Goal: Transaction & Acquisition: Purchase product/service

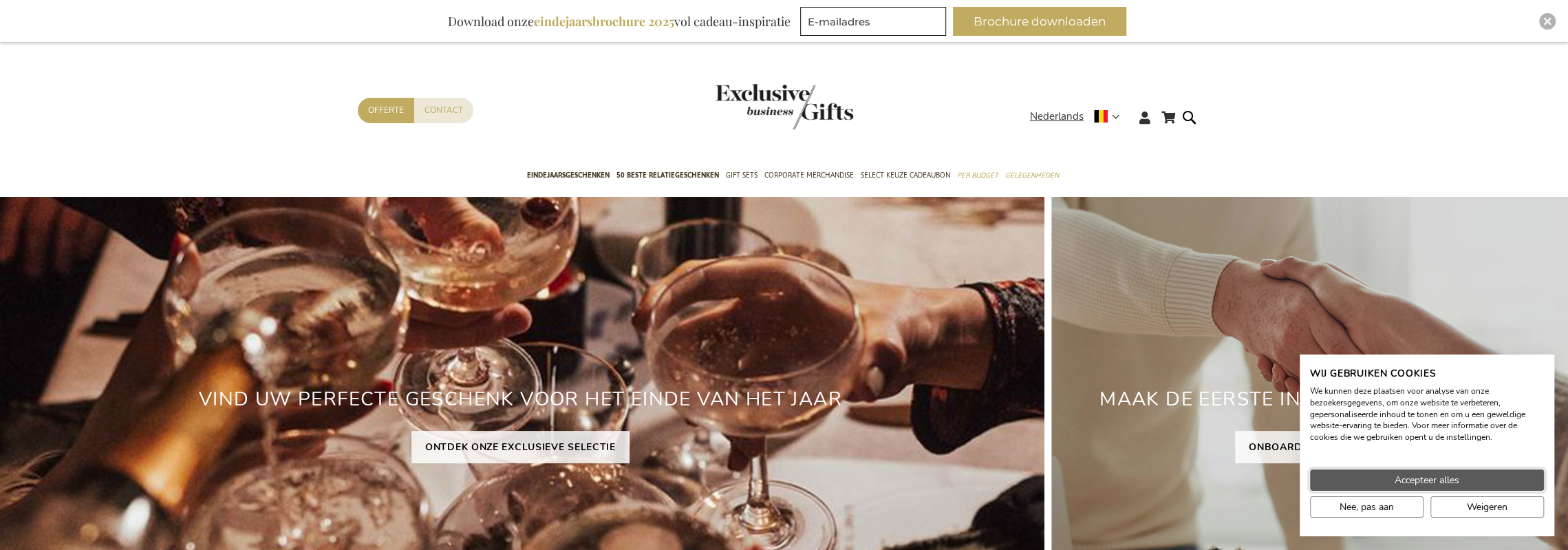
click at [1377, 478] on button "Accepteer alles" at bounding box center [1427, 479] width 234 height 21
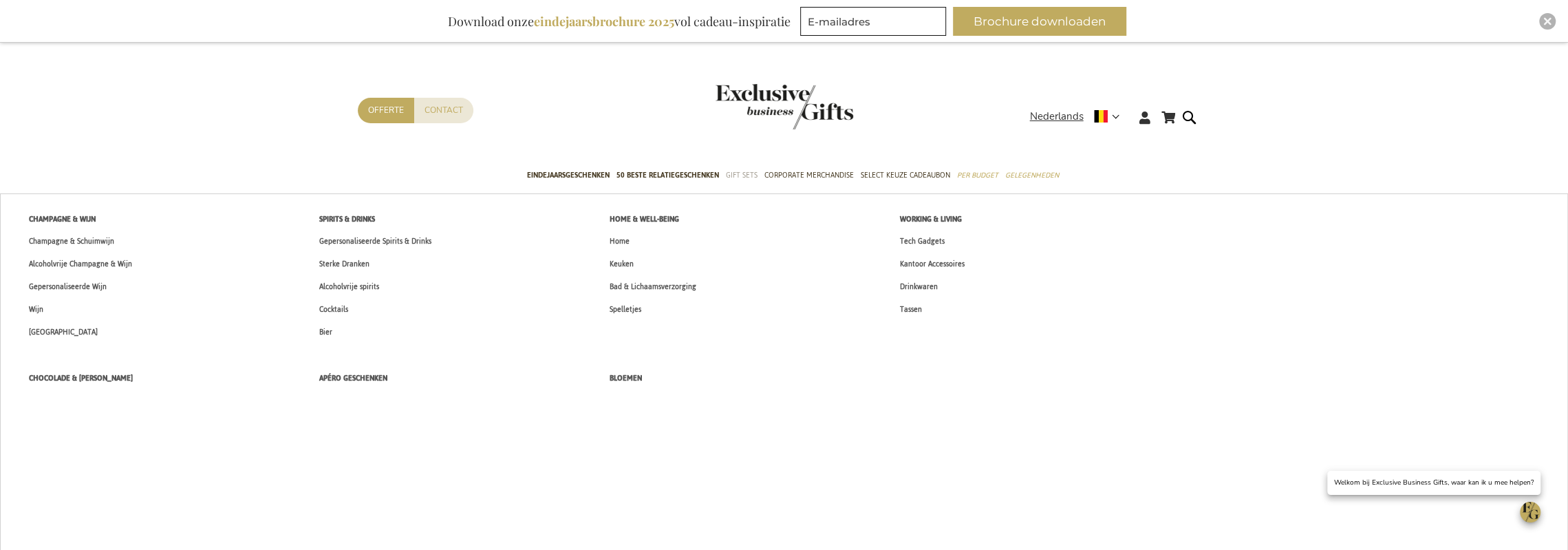
click at [749, 173] on span "Gift Sets" at bounding box center [741, 176] width 32 height 15
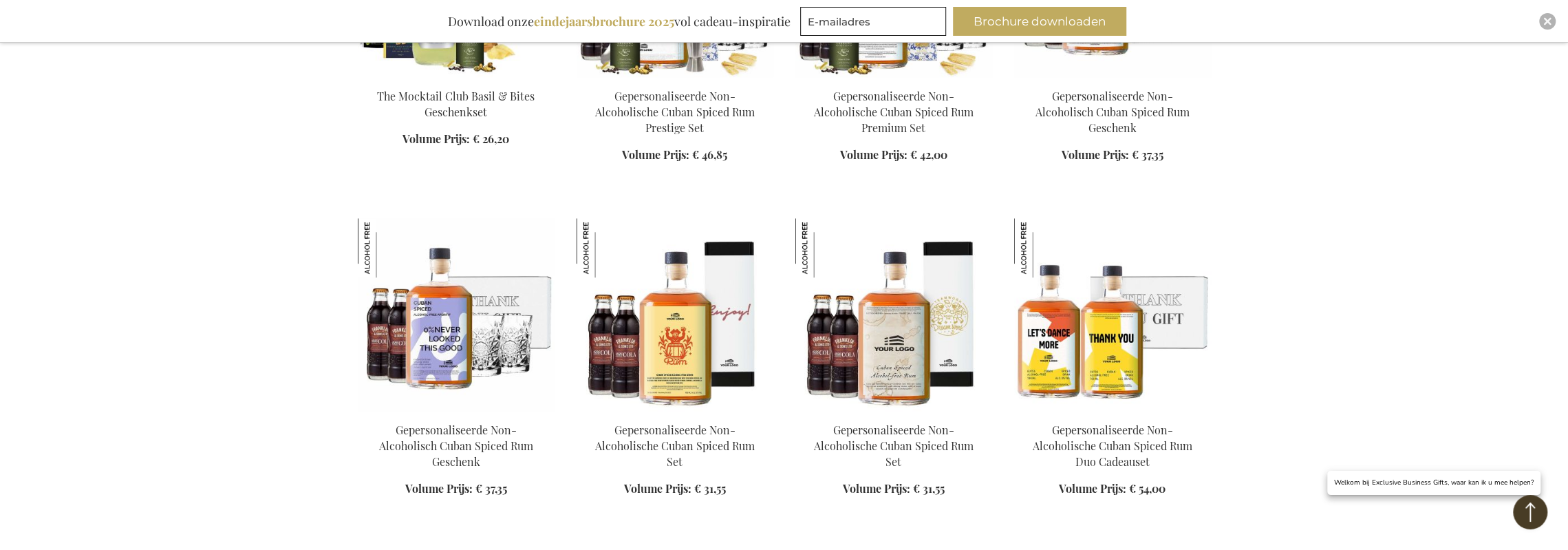
scroll to position [1032, 0]
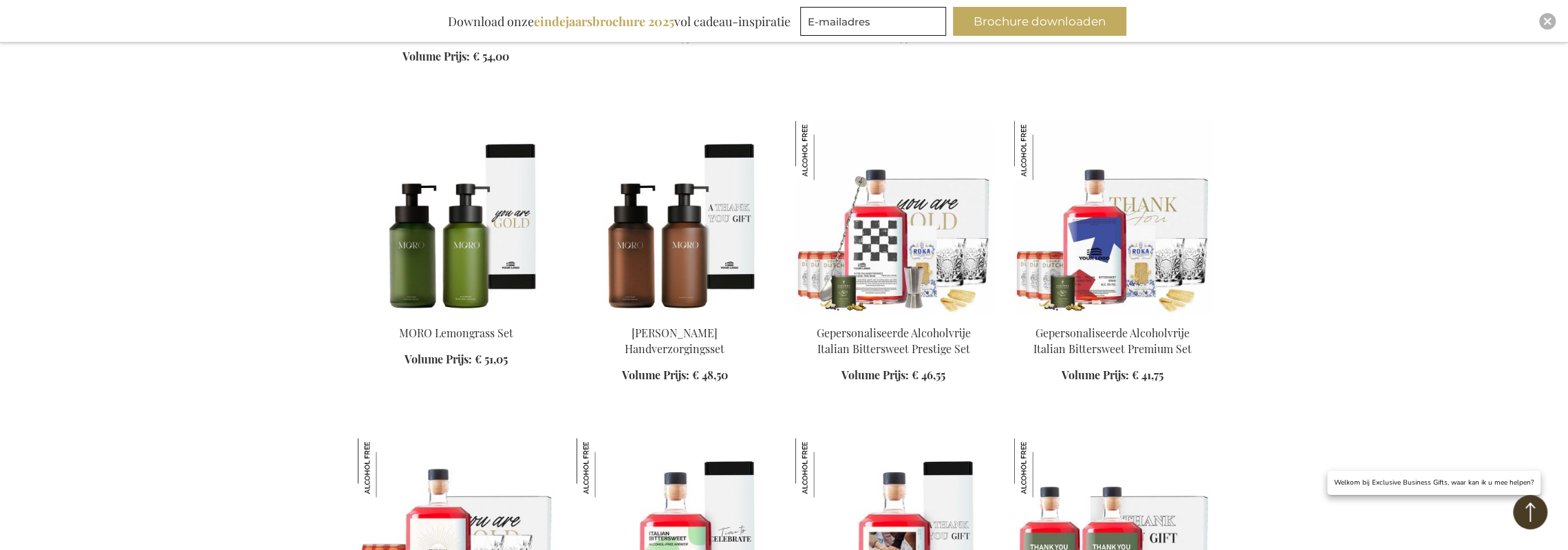
scroll to position [2133, 0]
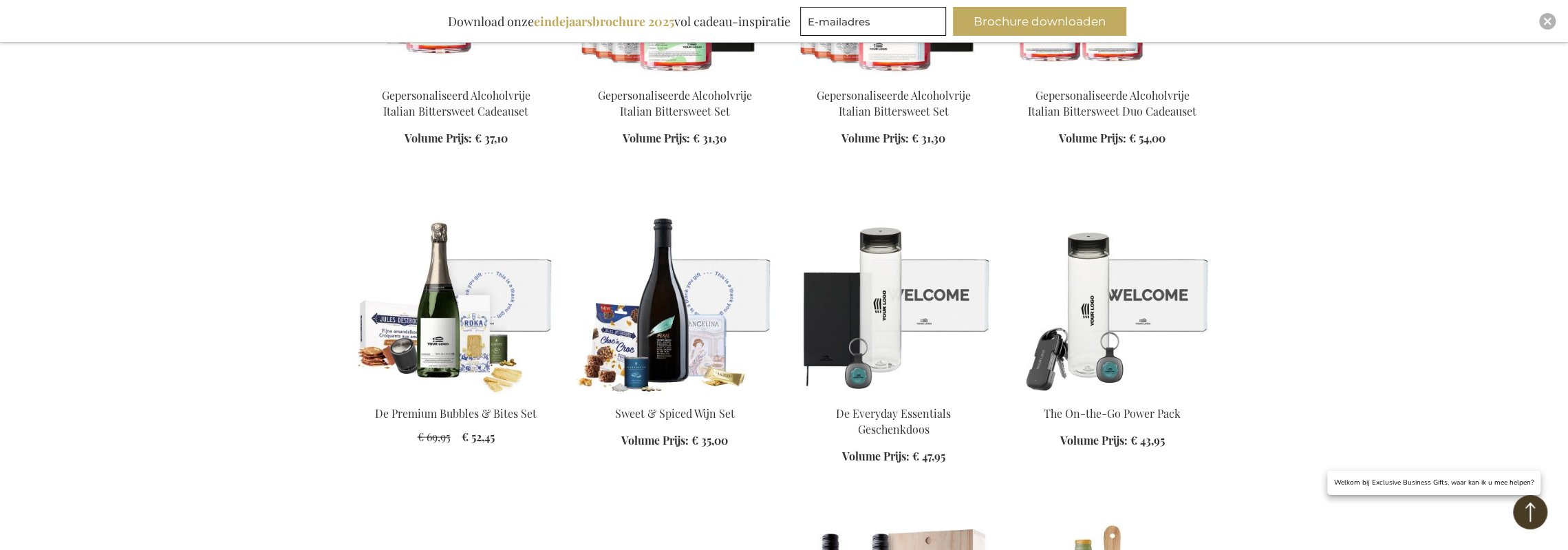
scroll to position [2958, 0]
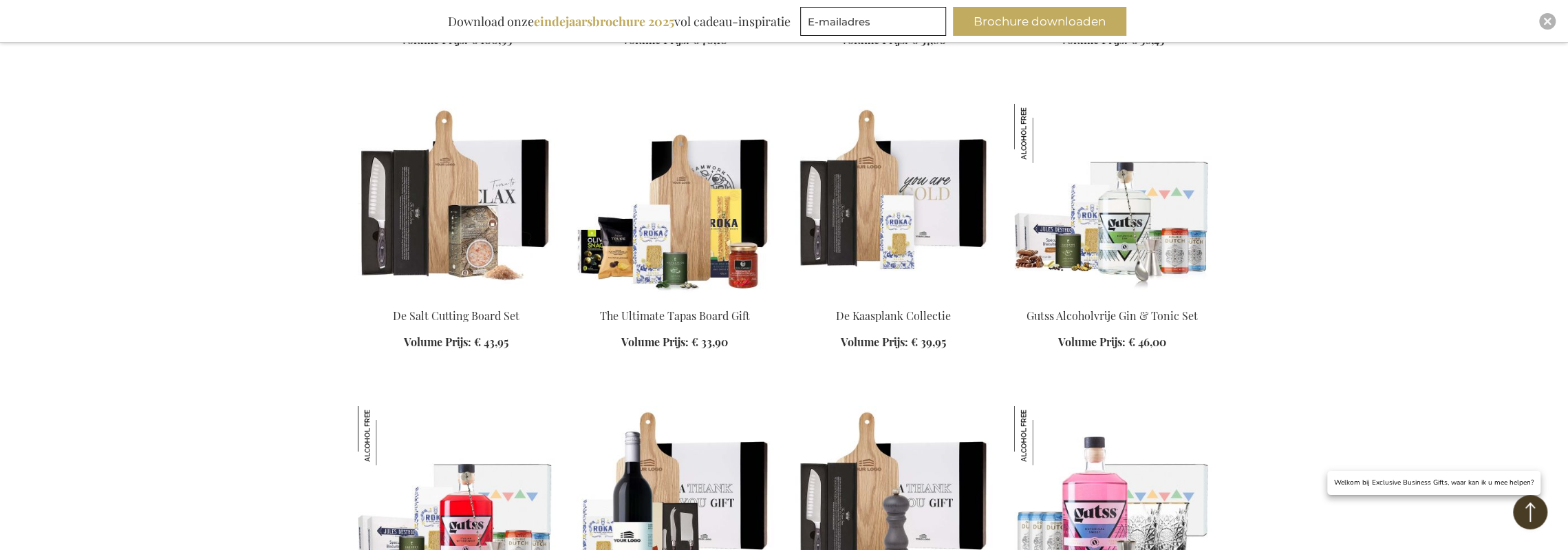
scroll to position [3715, 0]
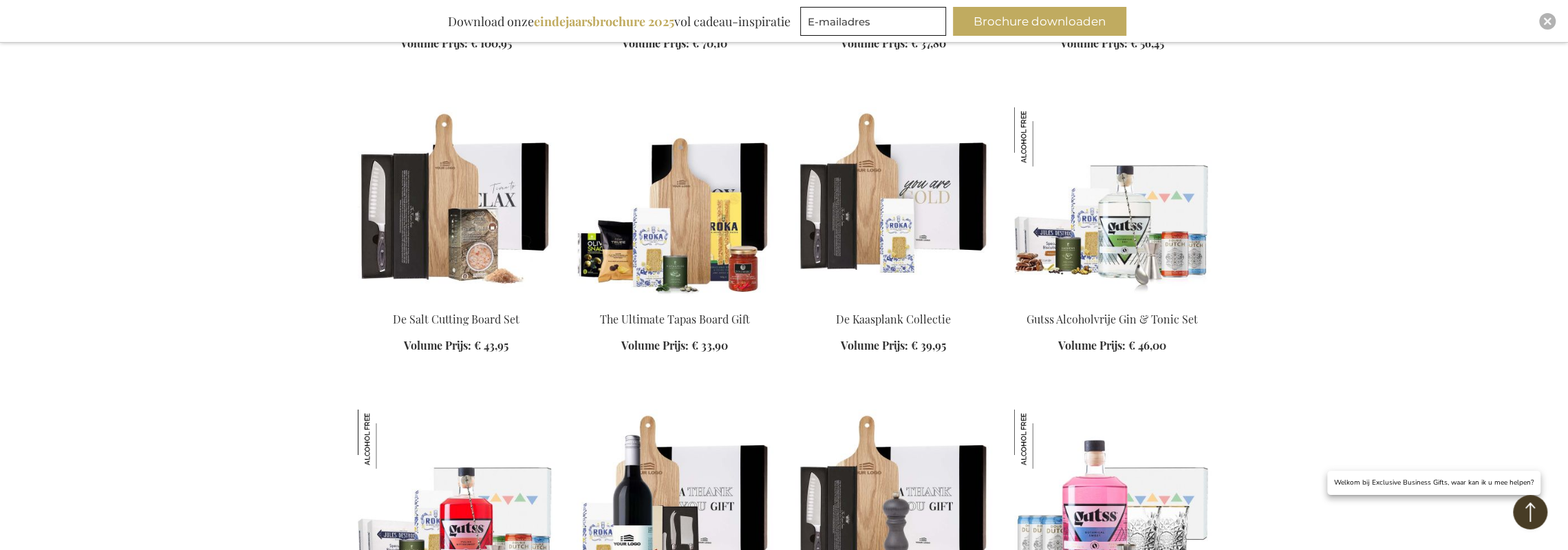
click at [680, 318] on div "In Winkelwagen" at bounding box center [675, 340] width 197 height 58
click at [657, 344] on div "In Winkelwagen" at bounding box center [675, 340] width 197 height 58
click at [672, 284] on img at bounding box center [675, 203] width 197 height 192
